Goal: Transaction & Acquisition: Book appointment/travel/reservation

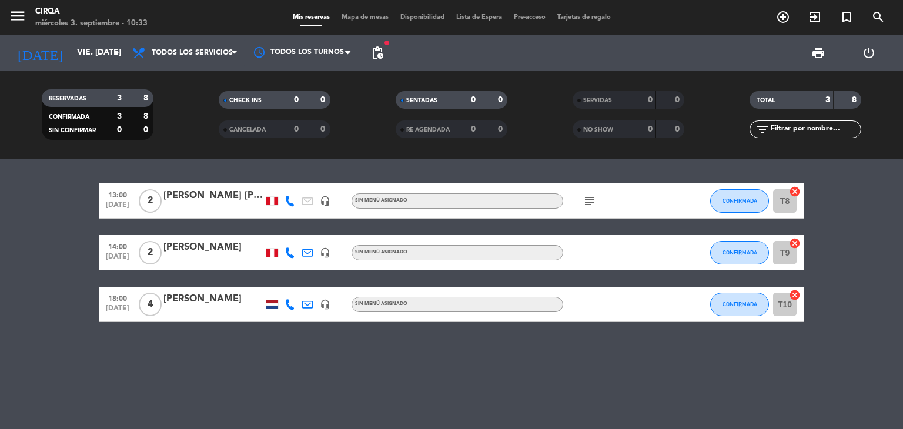
click at [329, 308] on icon "headset_mic" at bounding box center [325, 304] width 11 height 11
click at [292, 305] on icon at bounding box center [289, 304] width 11 height 11
click at [277, 285] on span "Copiar" at bounding box center [283, 285] width 25 height 12
click at [785, 16] on icon "add_circle_outline" at bounding box center [783, 17] width 14 height 14
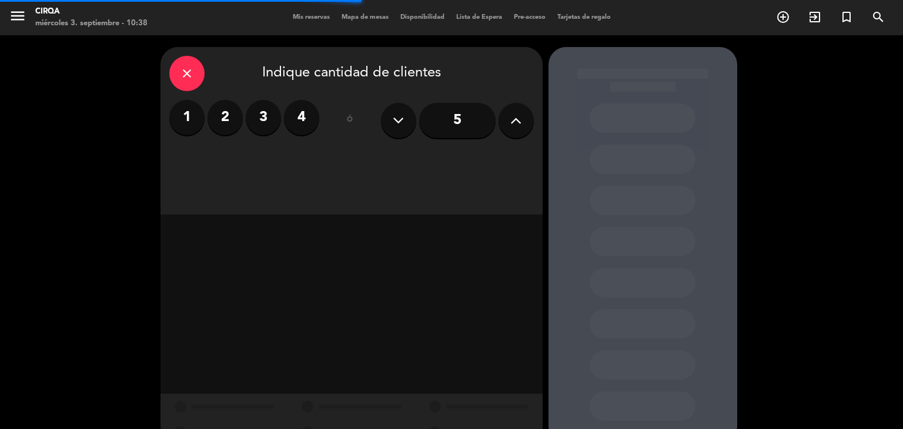
click at [496, 120] on div "5" at bounding box center [457, 120] width 153 height 41
click at [501, 120] on button at bounding box center [515, 120] width 35 height 35
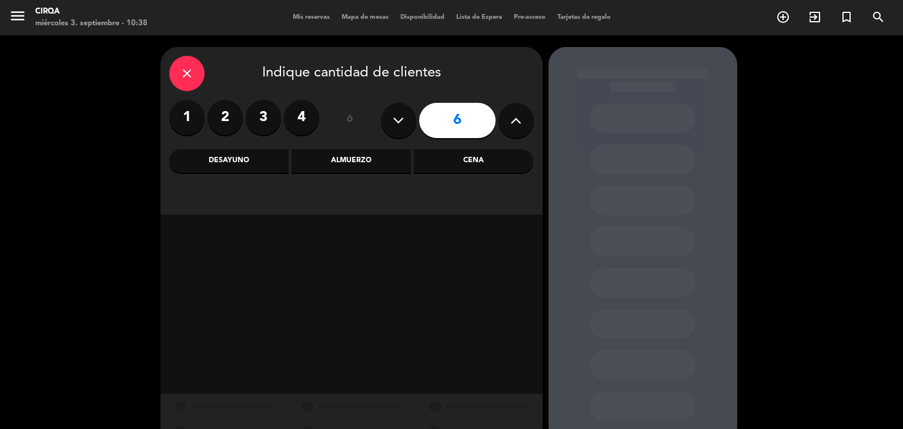
click at [433, 153] on div "Cena" at bounding box center [473, 161] width 119 height 24
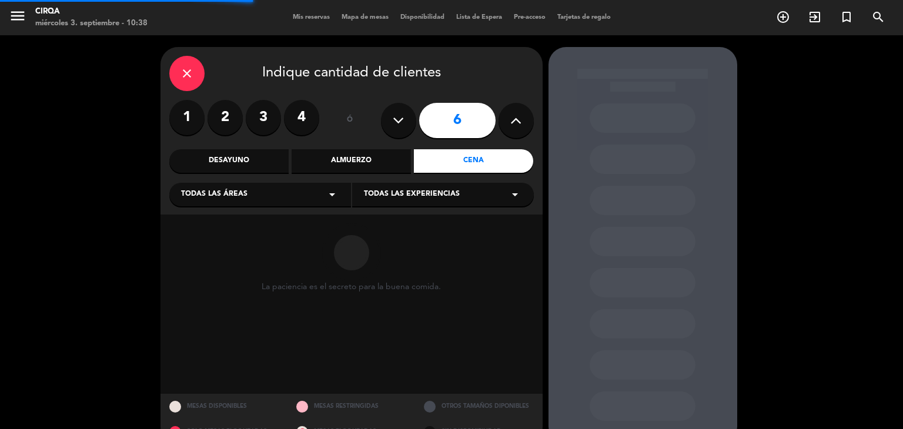
drag, startPoint x: 324, startPoint y: 196, endPoint x: 310, endPoint y: 206, distance: 17.3
click at [325, 196] on icon "arrow_drop_down" at bounding box center [332, 194] width 14 height 14
click at [299, 221] on div "Zona Restaurante" at bounding box center [260, 224] width 158 height 12
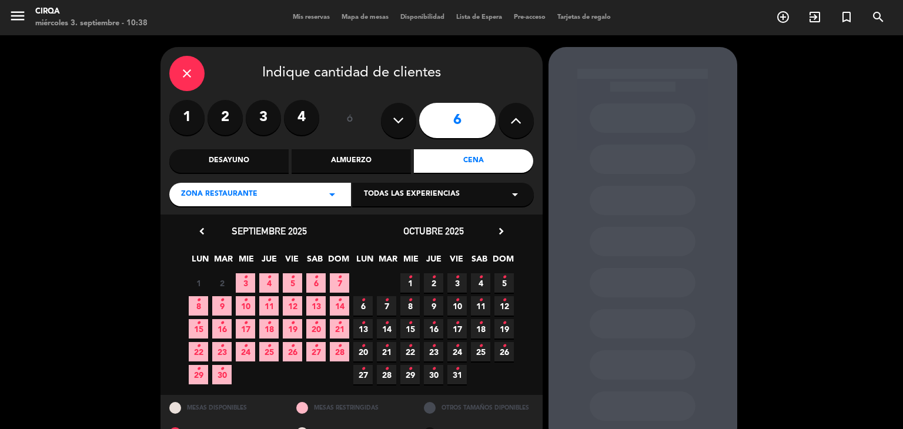
click at [292, 284] on icon "•" at bounding box center [292, 277] width 4 height 19
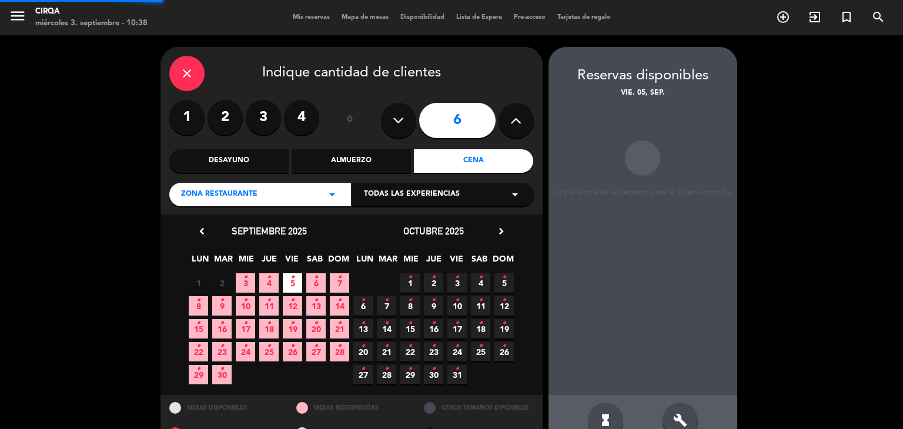
scroll to position [28, 0]
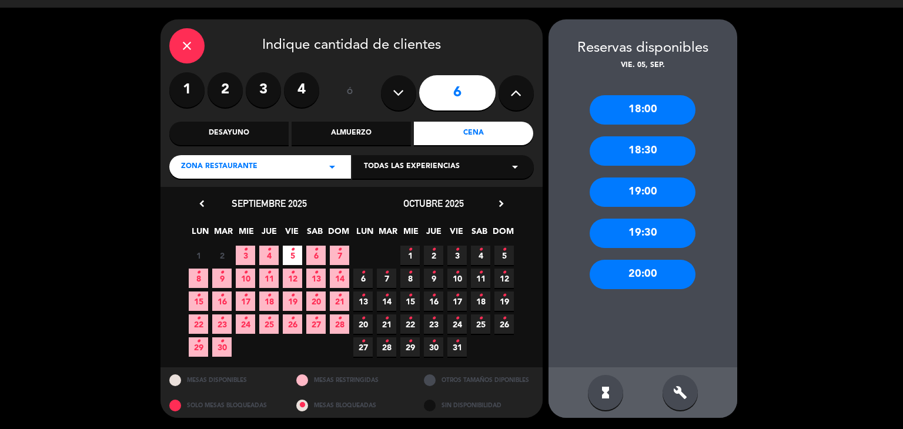
click at [632, 195] on div "19:00" at bounding box center [643, 191] width 106 height 29
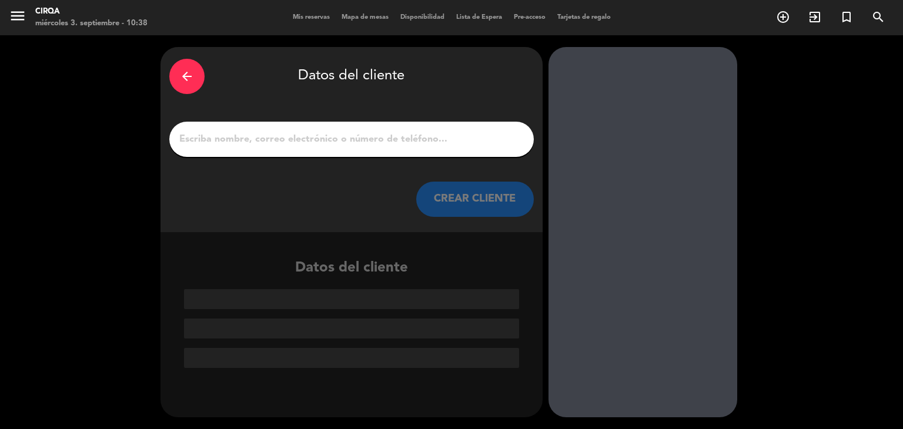
drag, startPoint x: 414, startPoint y: 127, endPoint x: 416, endPoint y: 134, distance: 7.4
click at [414, 130] on div at bounding box center [351, 139] width 364 height 35
click at [417, 136] on input "1" at bounding box center [351, 139] width 347 height 16
drag, startPoint x: 233, startPoint y: 128, endPoint x: 237, endPoint y: 133, distance: 7.1
click at [237, 133] on div at bounding box center [351, 139] width 364 height 35
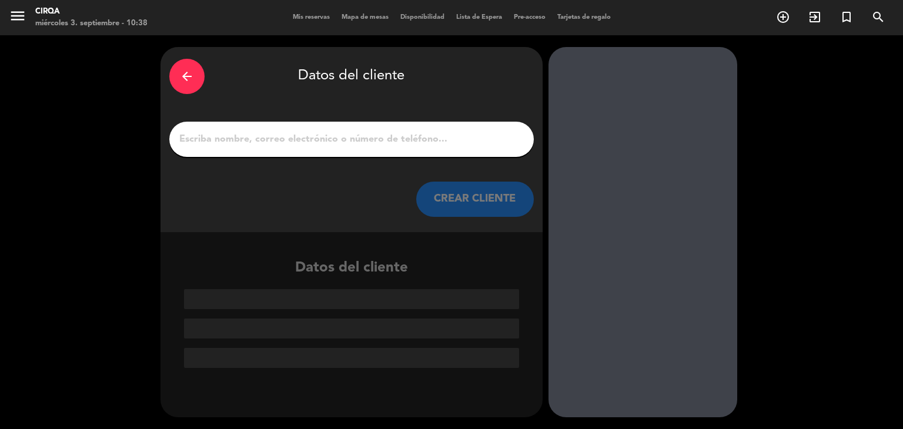
click at [237, 133] on input "1" at bounding box center [351, 139] width 347 height 16
paste input "[PERSON_NAME], 05 de setiembre 07.30pm, 6 personas,[EMAIL_ADDRESS][DOMAIN_NAME]"
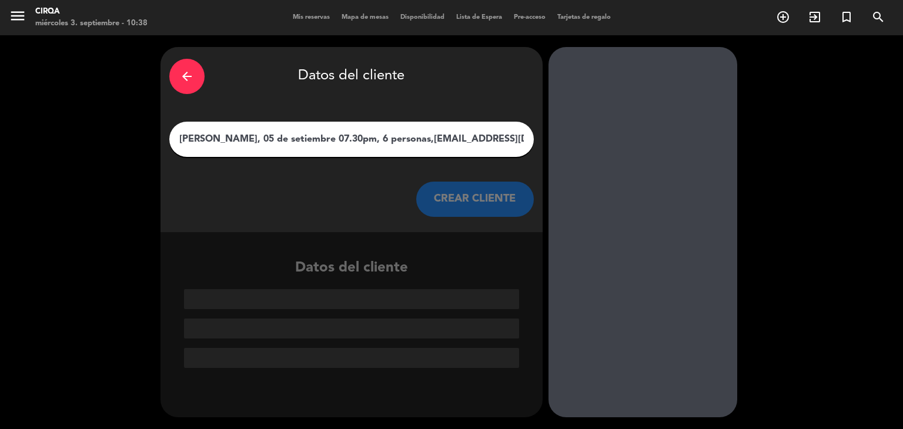
scroll to position [0, 16]
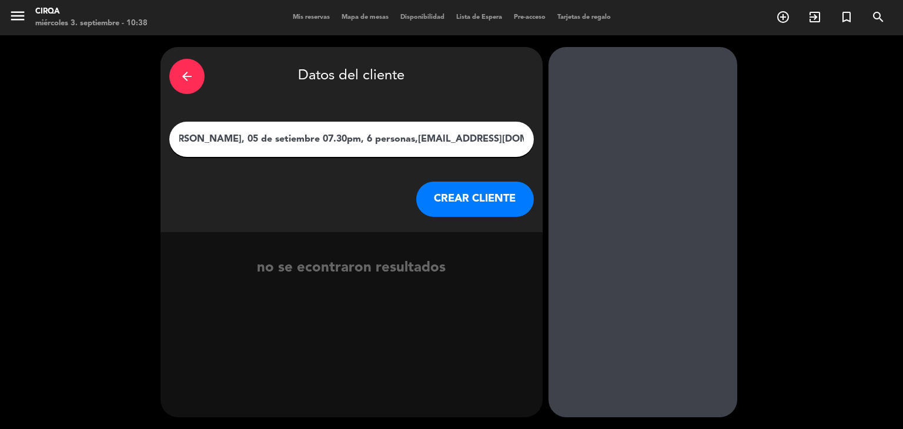
drag, startPoint x: 243, startPoint y: 144, endPoint x: 661, endPoint y: 203, distance: 421.5
click at [661, 203] on div "arrow_back Datos del cliente [PERSON_NAME], 05 de setiembre 07.30pm, 6 personas…" at bounding box center [451, 232] width 903 height 394
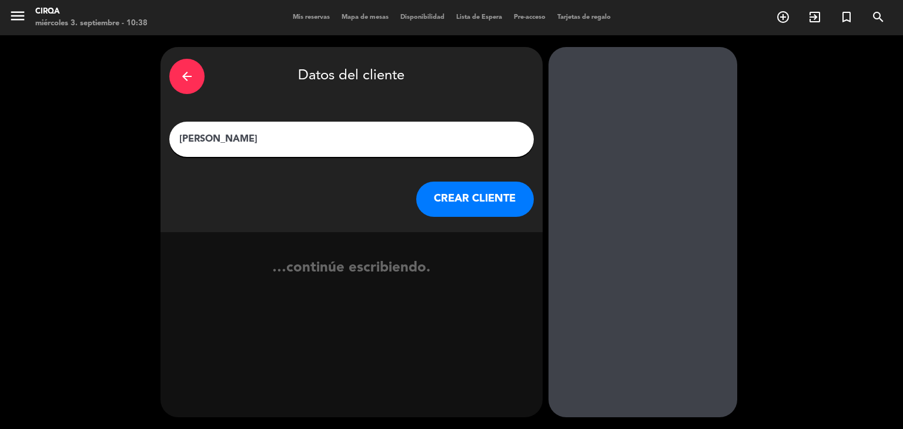
type input "[PERSON_NAME]"
click at [507, 205] on button "CREAR CLIENTE" at bounding box center [475, 199] width 118 height 35
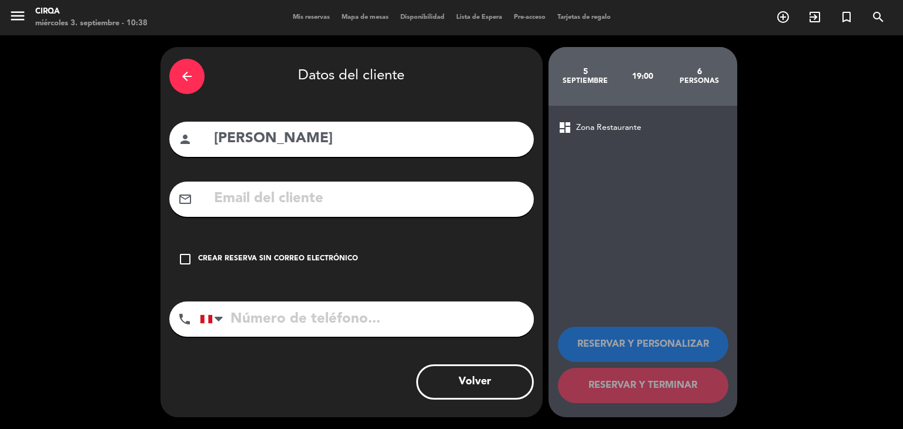
click at [404, 181] on div "arrow_back Datos del cliente person [PERSON_NAME] mail_outline check_box_outlin…" at bounding box center [351, 232] width 382 height 370
click at [399, 189] on input "text" at bounding box center [369, 199] width 312 height 24
paste input "[PERSON_NAME], 05 de setiembre 07.30pm, 6 personas,[EMAIL_ADDRESS][DOMAIN_NAME]"
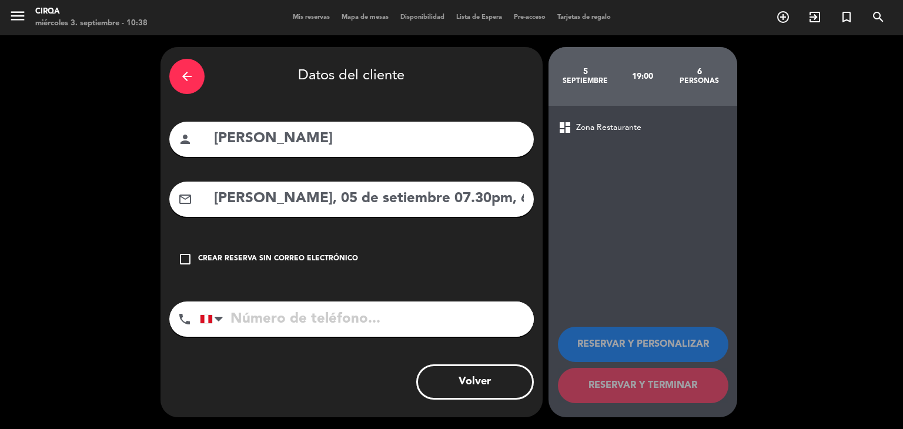
drag, startPoint x: 365, startPoint y: 205, endPoint x: 122, endPoint y: 180, distance: 244.0
click at [122, 180] on div "arrow_back Datos del cliente person [PERSON_NAME] mail_outline [PERSON_NAME], 0…" at bounding box center [451, 232] width 903 height 394
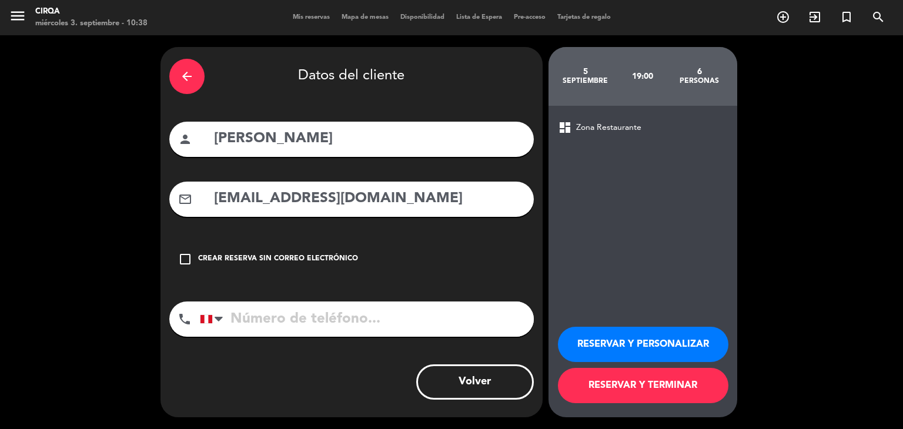
type input "[EMAIL_ADDRESS][DOMAIN_NAME]"
click at [252, 316] on input "tel" at bounding box center [367, 319] width 334 height 35
paste input "[PHONE_NUMBER]"
type input "[PHONE_NUMBER]"
click at [619, 379] on button "RESERVAR Y TERMINAR" at bounding box center [643, 385] width 170 height 35
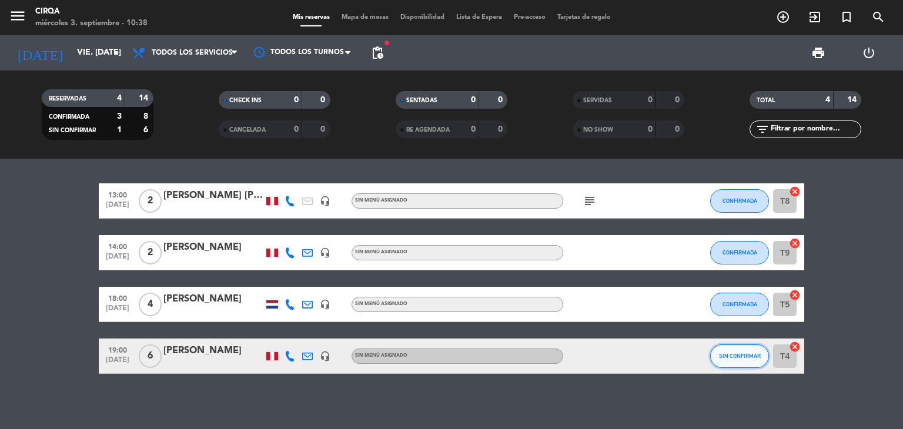
click at [747, 362] on button "SIN CONFIRMAR" at bounding box center [739, 356] width 59 height 24
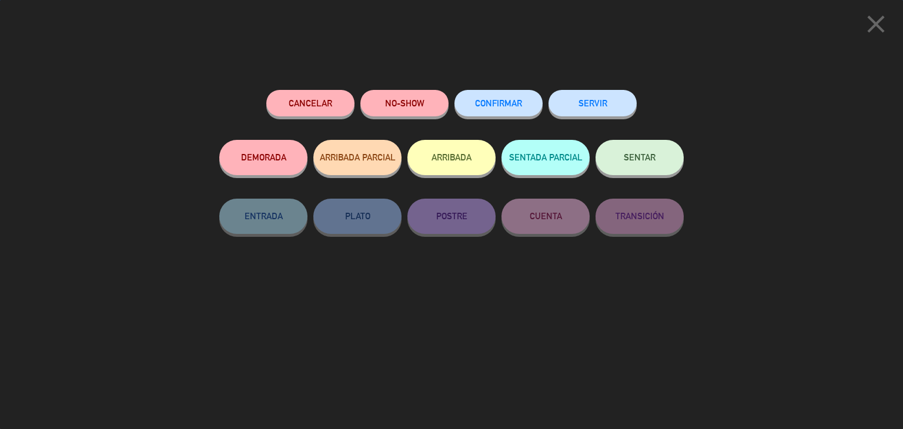
click at [514, 108] on button "CONFIRMAR" at bounding box center [498, 103] width 88 height 26
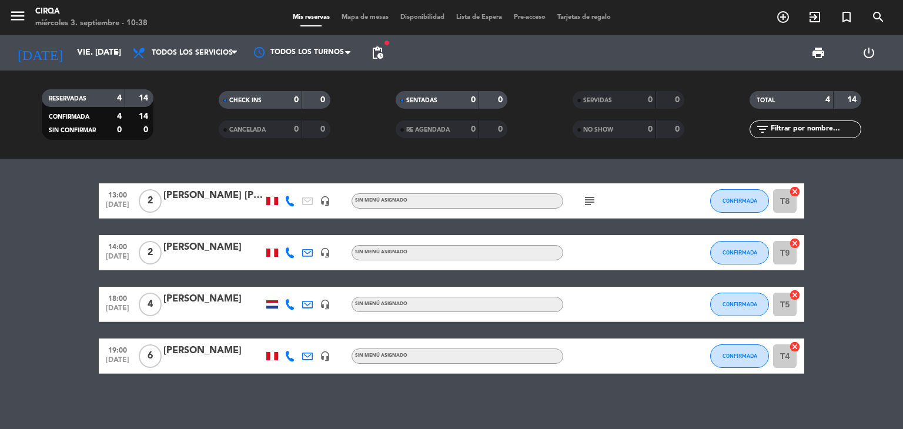
click at [195, 353] on div "[PERSON_NAME]" at bounding box center [213, 350] width 100 height 15
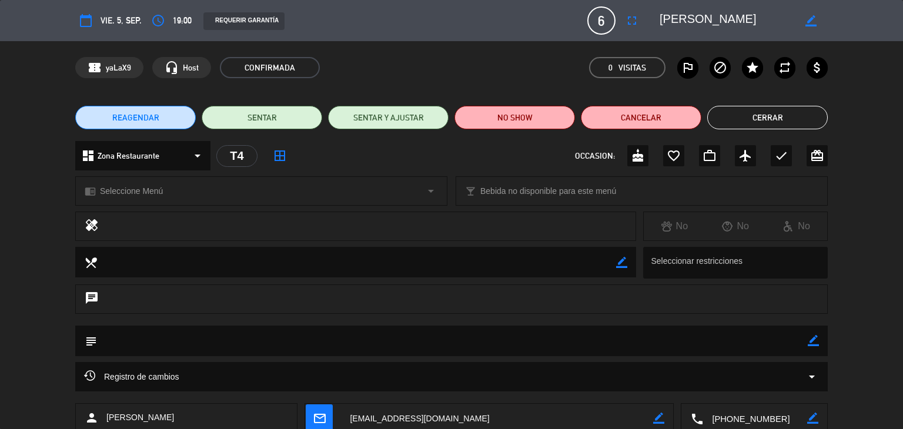
click at [811, 342] on icon "border_color" at bounding box center [813, 340] width 11 height 11
click at [791, 344] on textarea at bounding box center [452, 341] width 711 height 30
type textarea "Catacumba"
click at [811, 341] on icon at bounding box center [813, 340] width 11 height 11
click at [746, 126] on button "Cerrar" at bounding box center [767, 118] width 120 height 24
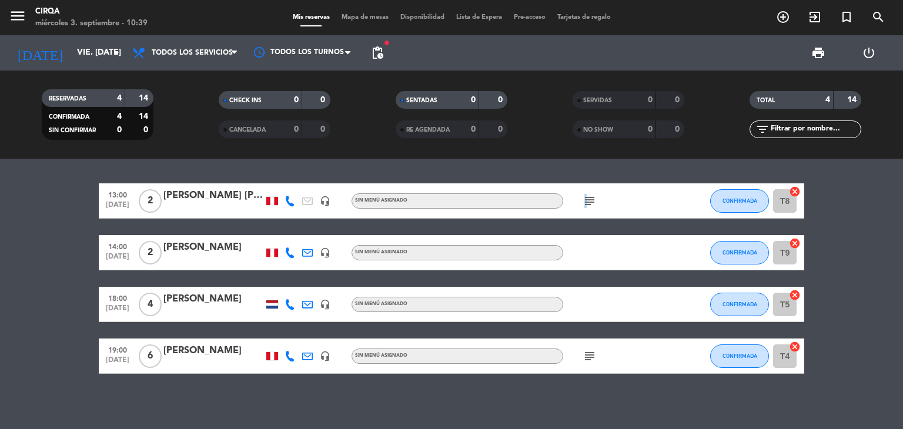
click at [584, 197] on icon "subject" at bounding box center [589, 201] width 14 height 14
